Goal: Communication & Community: Ask a question

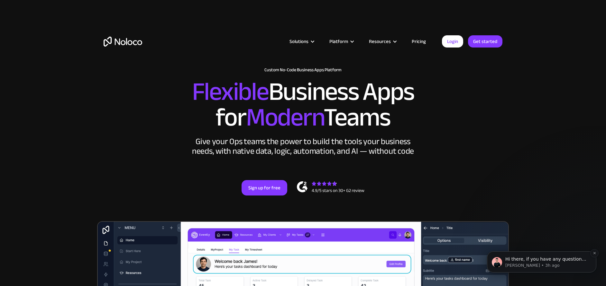
click at [569, 267] on p "[PERSON_NAME] • 3h ago" at bounding box center [546, 266] width 83 height 6
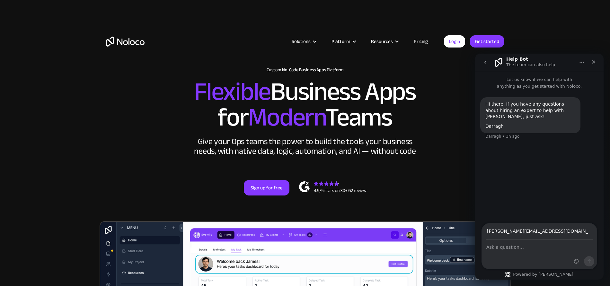
type input "[PERSON_NAME][EMAIL_ADDRESS][DOMAIN_NAME]"
click at [515, 250] on textarea "Ask a question…" at bounding box center [539, 245] width 115 height 11
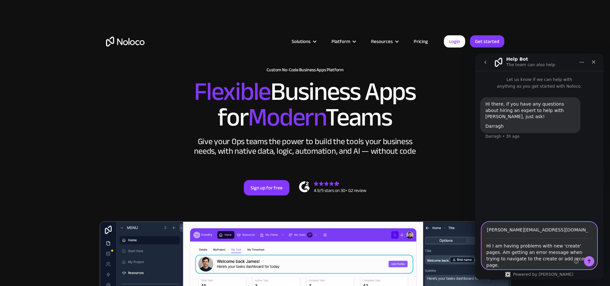
type textarea "Hi I am having problems with new 'create' pages. Am getting an error message wh…"
click at [587, 260] on button "Send a message…" at bounding box center [589, 262] width 10 height 10
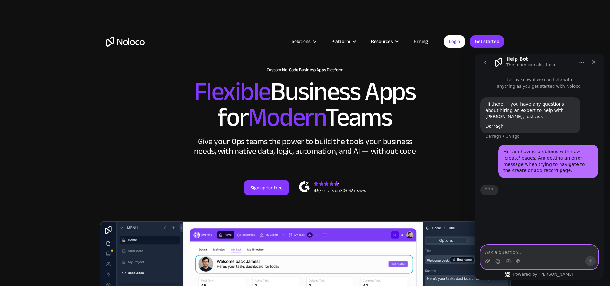
click at [487, 262] on icon "Upload attachment" at bounding box center [487, 261] width 5 height 5
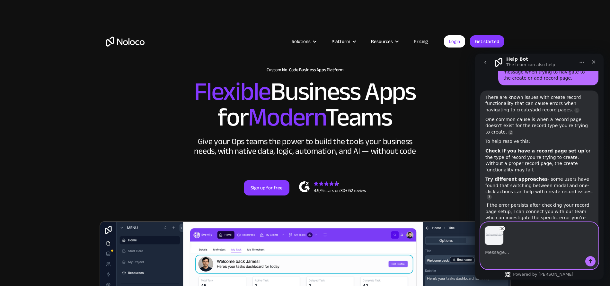
scroll to position [100, 0]
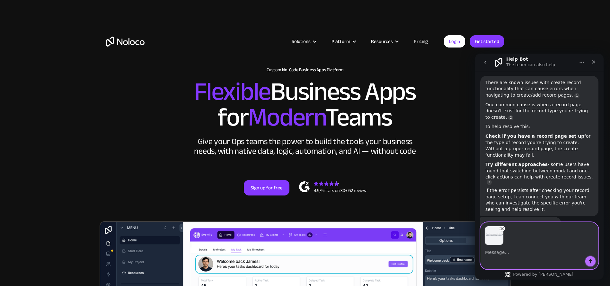
click at [590, 260] on icon "Send a message…" at bounding box center [590, 261] width 5 height 5
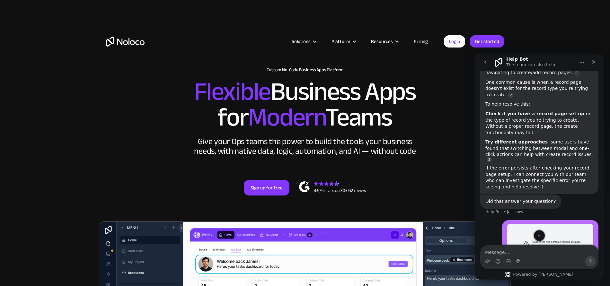
scroll to position [124, 0]
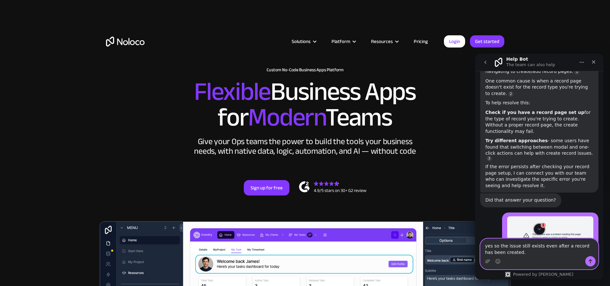
type textarea "yes so the issue still exists even after a record has been created."
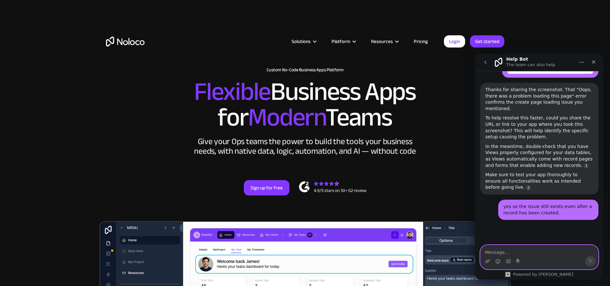
scroll to position [421, 0]
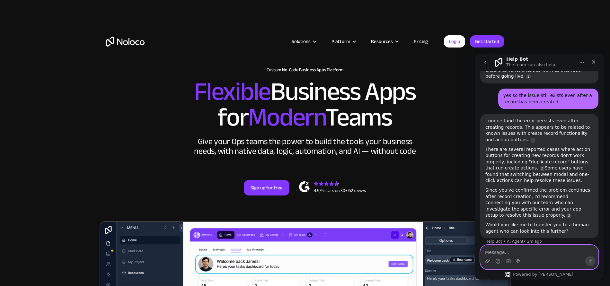
click at [532, 253] on textarea "Message…" at bounding box center [540, 251] width 118 height 11
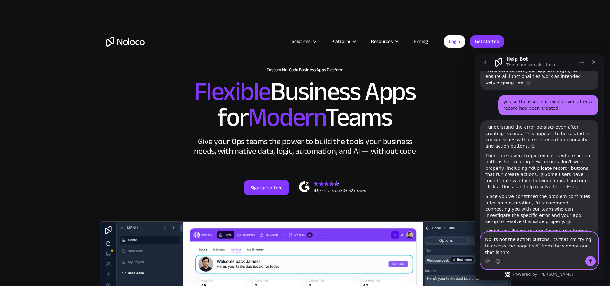
scroll to position [417, 0]
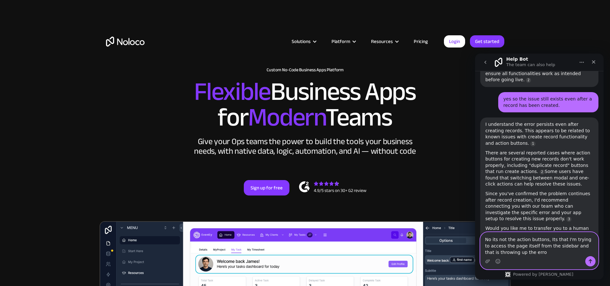
type textarea "No its not the action buttons, Its that I'm trying to access the page itself fr…"
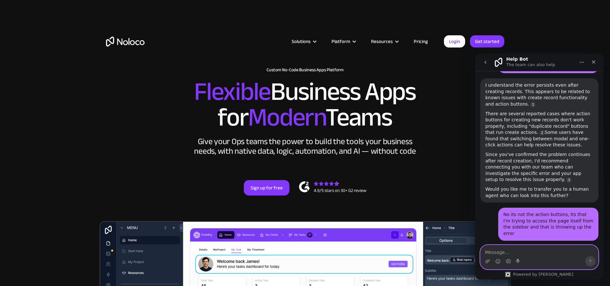
scroll to position [572, 0]
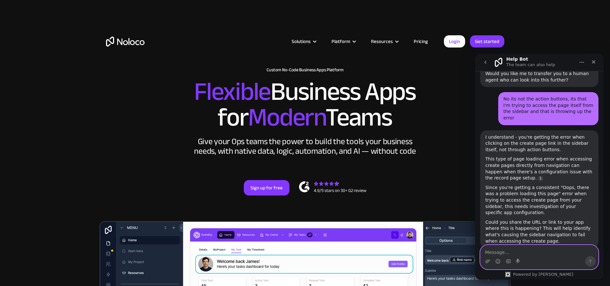
paste textarea "[URL][DOMAIN_NAME]"
type textarea "[URL][DOMAIN_NAME]"
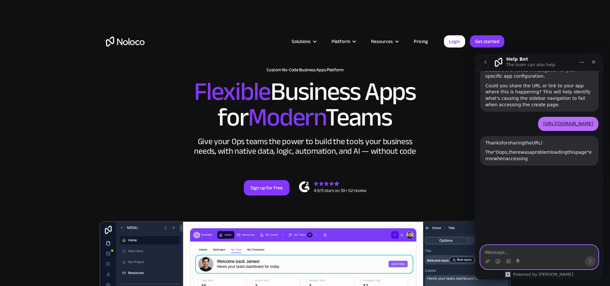
scroll to position [723, 0]
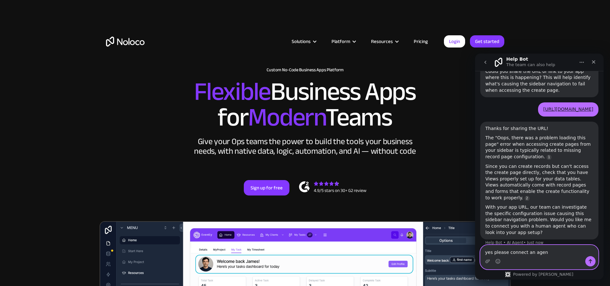
type textarea "yes please connect an agent"
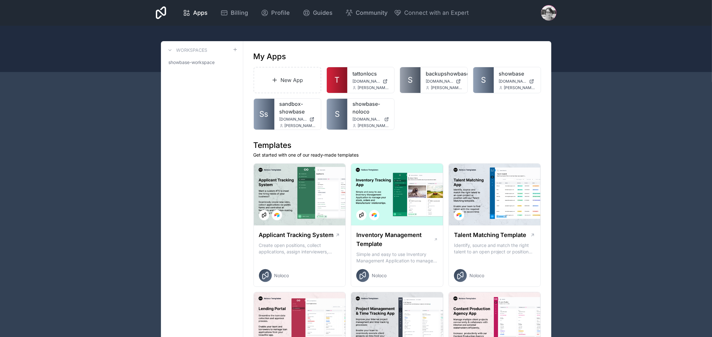
click at [548, 19] on div at bounding box center [548, 12] width 15 height 15
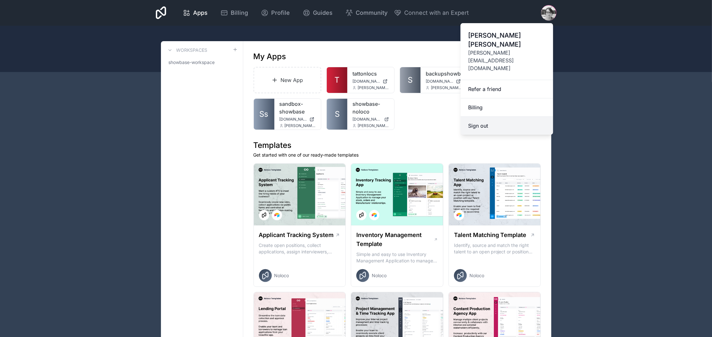
click at [485, 117] on button "Sign out" at bounding box center [507, 126] width 93 height 18
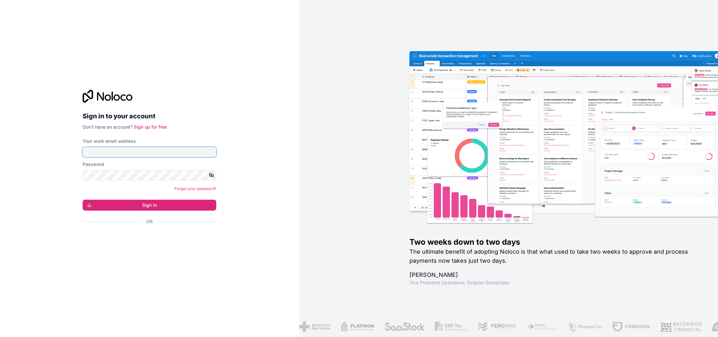
type input "Jude"
click at [149, 205] on button "Sign in" at bounding box center [150, 205] width 134 height 11
drag, startPoint x: 172, startPoint y: 230, endPoint x: 173, endPoint y: 234, distance: 4.3
click at [173, 231] on div "Or" at bounding box center [150, 232] width 134 height 29
click at [173, 238] on div "Sign in with Google. Opens in new tab" at bounding box center [147, 239] width 129 height 14
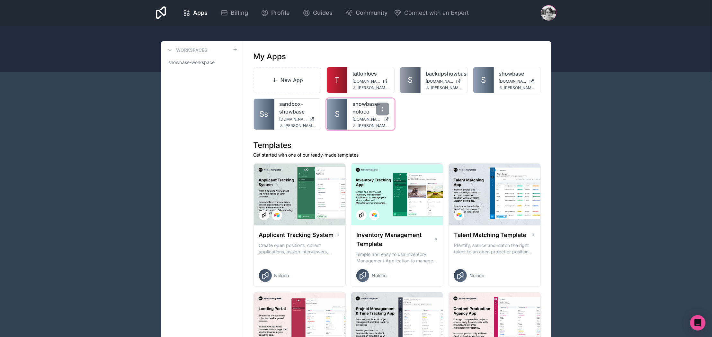
click at [361, 108] on link "showbase-noloco" at bounding box center [371, 107] width 37 height 15
